Goal: Task Accomplishment & Management: Manage account settings

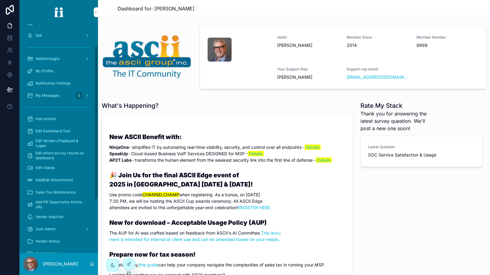
scroll to position [61, 0]
click at [60, 165] on div "Edit Videos" at bounding box center [59, 167] width 64 height 10
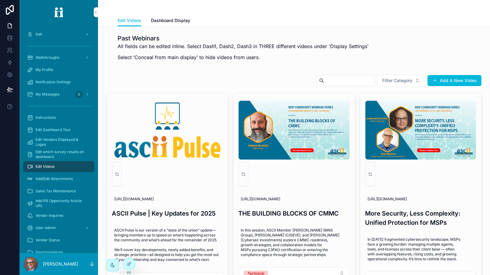
click at [172, 22] on span "Dashboard Display" at bounding box center [170, 20] width 39 height 6
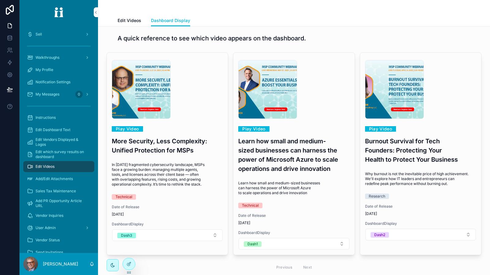
click at [150, 233] on button "Dash3" at bounding box center [167, 235] width 111 height 12
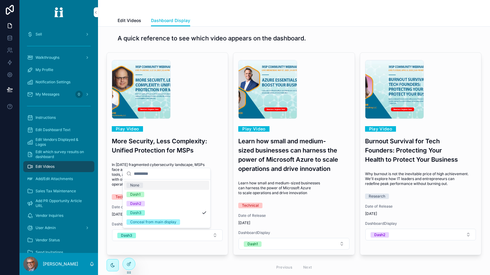
click at [155, 186] on div "None" at bounding box center [166, 185] width 85 height 9
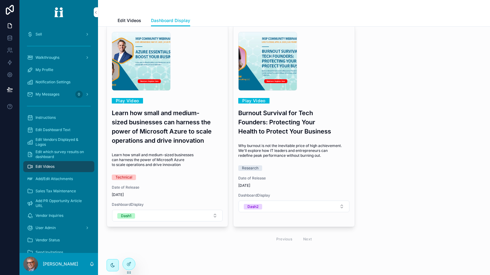
scroll to position [31, 0]
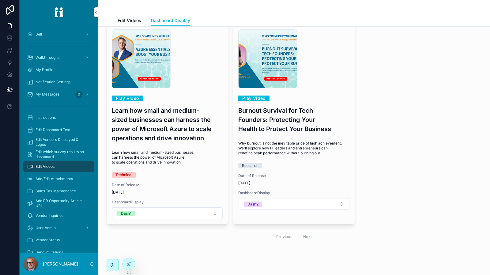
click at [123, 20] on span "Edit Videos" at bounding box center [130, 20] width 24 height 6
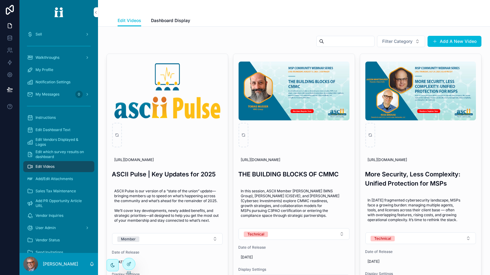
scroll to position [92, 0]
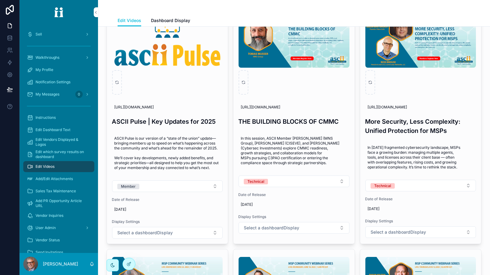
click at [335, 228] on button "Select a dashboardDisplay" at bounding box center [294, 228] width 111 height 12
click at [298, 190] on div "Dash1" at bounding box center [291, 186] width 85 height 9
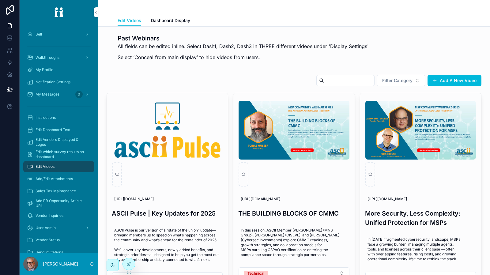
click at [166, 23] on span "Dashboard Display" at bounding box center [170, 20] width 39 height 6
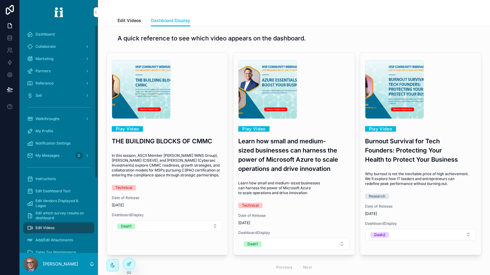
click at [53, 37] on div "Dashboard" at bounding box center [59, 34] width 64 height 10
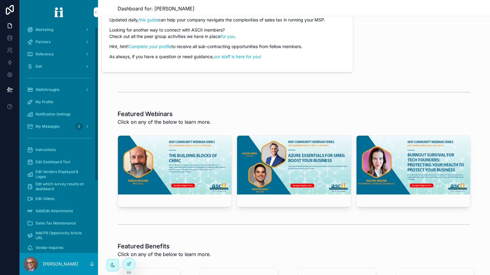
scroll to position [31, 0]
click at [63, 193] on div "Edit Videos" at bounding box center [59, 197] width 64 height 10
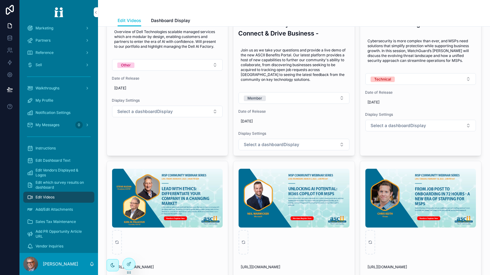
scroll to position [919, 0]
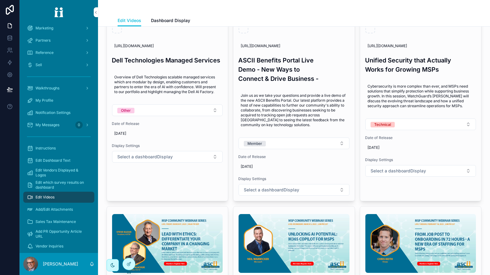
click at [215, 110] on button "Other" at bounding box center [167, 110] width 111 height 12
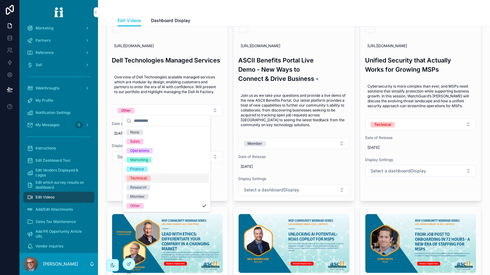
click at [156, 179] on div "Technical" at bounding box center [166, 178] width 85 height 9
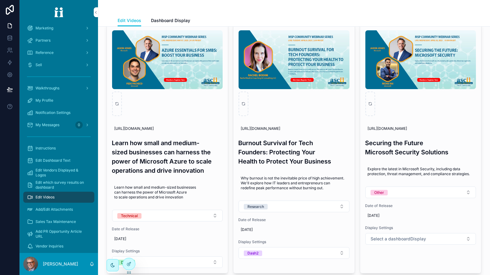
scroll to position [582, 0]
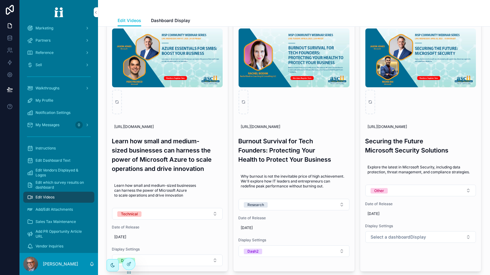
click at [460, 189] on button "Other" at bounding box center [420, 191] width 111 height 12
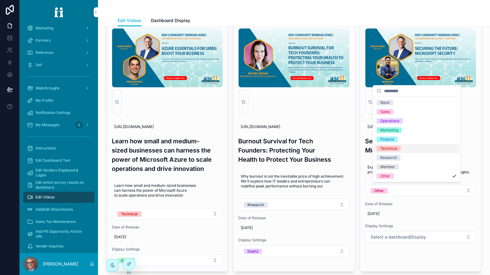
click at [423, 146] on div "Technical" at bounding box center [416, 148] width 85 height 9
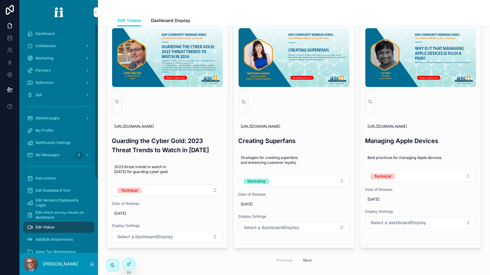
scroll to position [0, 0]
drag, startPoint x: 47, startPoint y: 37, endPoint x: 53, endPoint y: 37, distance: 5.8
click at [47, 37] on div "Dashboard" at bounding box center [59, 34] width 64 height 10
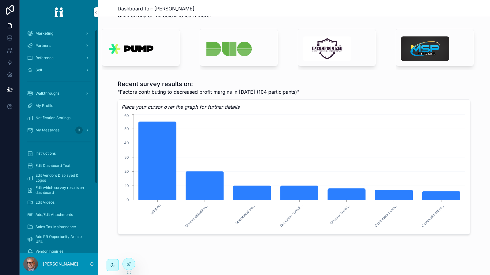
scroll to position [111, 0]
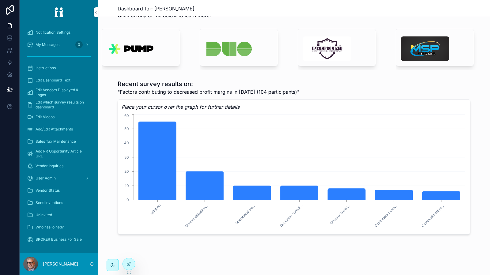
click at [68, 229] on div "Who has joined?" at bounding box center [59, 227] width 64 height 10
